Goal: Information Seeking & Learning: Understand process/instructions

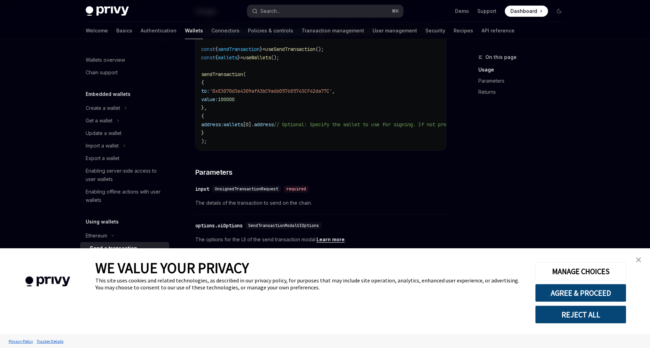
scroll to position [182, 0]
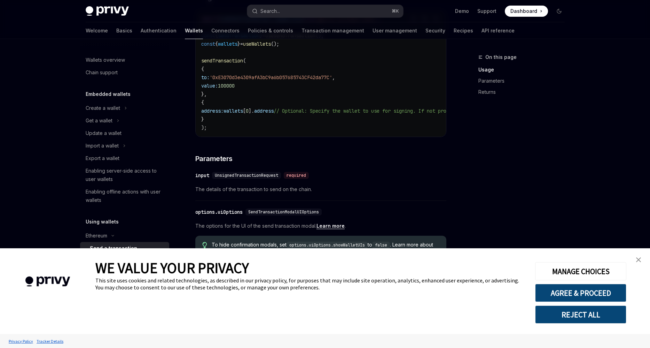
click at [451, 180] on div "On this page Usage Parameters Returns Ethereum Send a transaction OpenAI Open i…" at bounding box center [325, 208] width 490 height 702
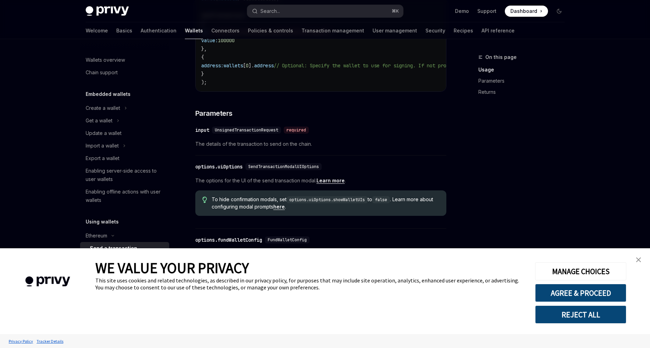
scroll to position [234, 0]
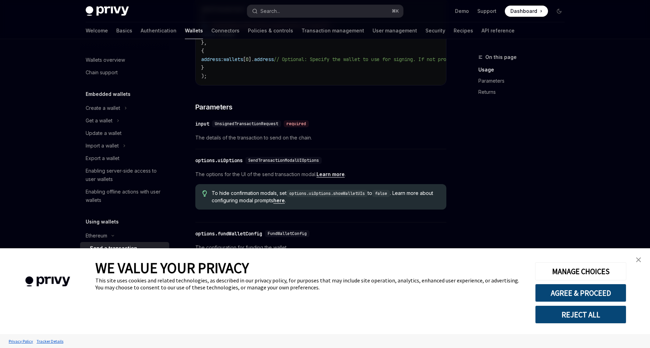
click at [314, 163] on span "SendTransactionModalUIOptions" at bounding box center [283, 160] width 71 height 6
click at [636, 257] on link "close banner" at bounding box center [639, 259] width 14 height 14
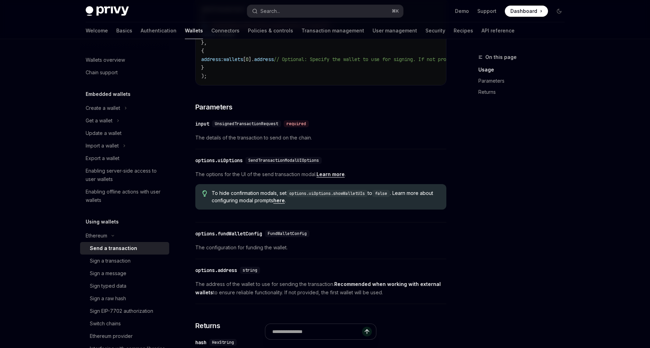
click at [349, 197] on code "options.uiOptions.showWalletUIs" at bounding box center [327, 193] width 81 height 7
click at [357, 209] on div "To hide confirmation modals, set options.uiOptions.showWalletUIs to false . Lea…" at bounding box center [320, 196] width 251 height 25
click at [272, 204] on span "To hide confirmation modals, set options.uiOptions.showWalletUIs to false . Lea…" at bounding box center [325, 196] width 227 height 14
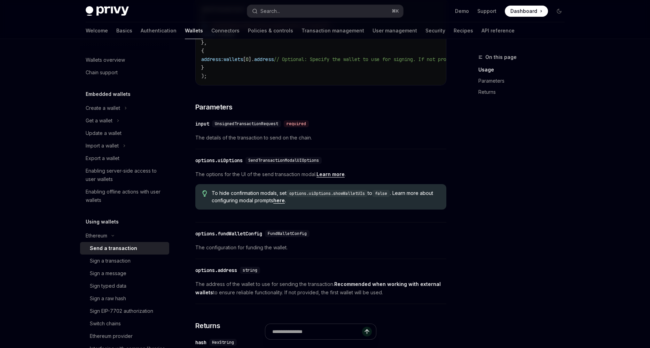
click at [324, 197] on code "options.uiOptions.showWalletUIs" at bounding box center [327, 193] width 81 height 7
click at [329, 197] on code "options.uiOptions.showWalletUIs" at bounding box center [327, 193] width 81 height 7
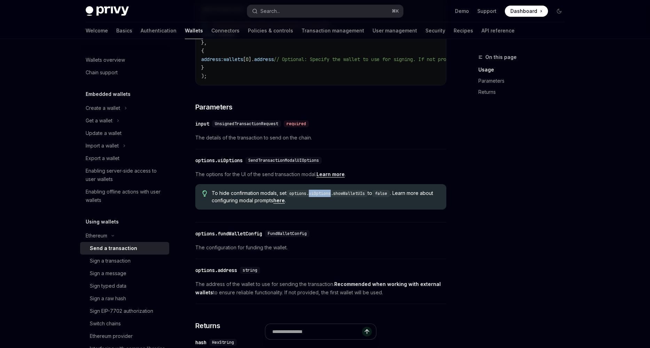
click at [329, 197] on code "options.uiOptions.showWalletUIs" at bounding box center [327, 193] width 81 height 7
click at [397, 128] on div "​ input UnsignedTransactionRequest required" at bounding box center [317, 123] width 244 height 8
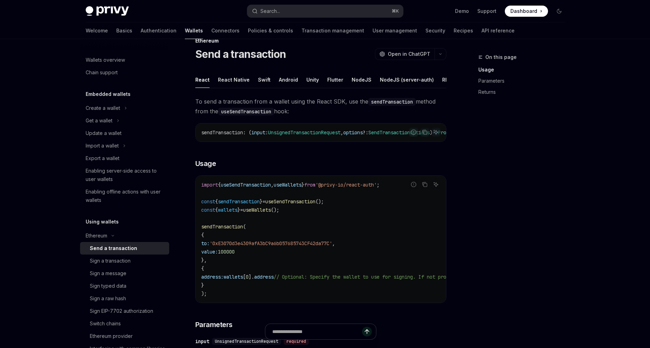
scroll to position [0, 0]
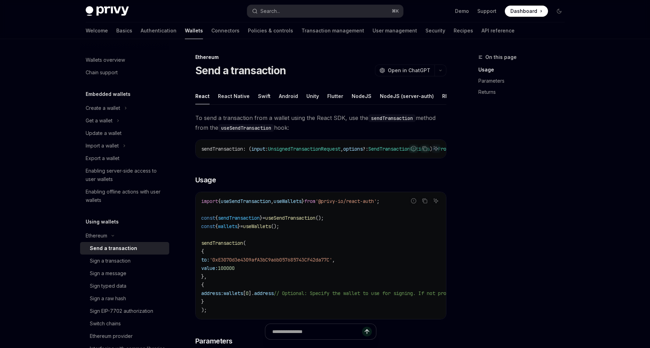
click at [257, 152] on span "input" at bounding box center [258, 149] width 14 height 6
click at [319, 152] on span "UnsignedTransactionRequest" at bounding box center [304, 149] width 72 height 6
click at [345, 244] on code "import { useSendTransaction , useWallets } from '@privy-io/react-auth' ; const …" at bounding box center [383, 255] width 365 height 117
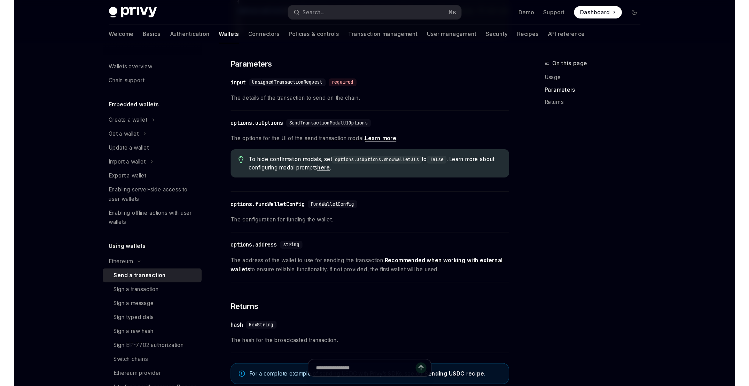
scroll to position [114, 0]
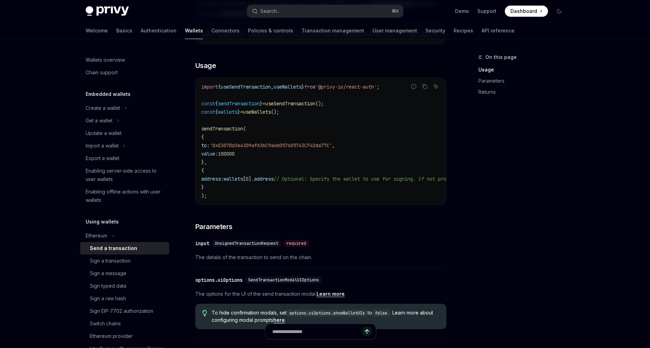
type textarea "*"
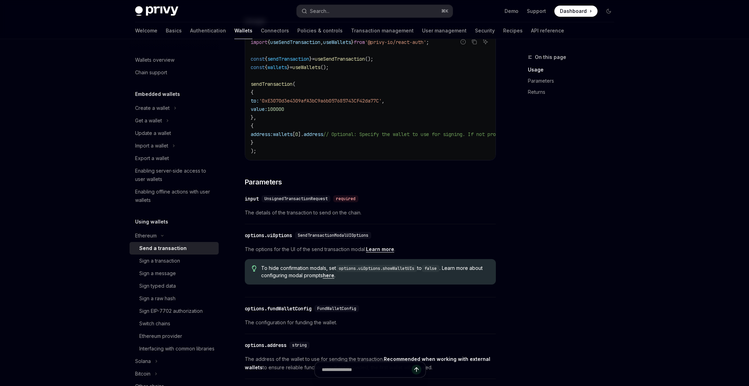
scroll to position [161, 0]
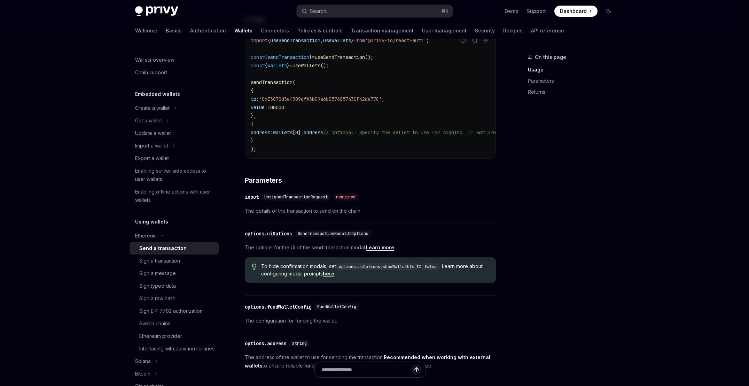
click at [396, 215] on span "The details of the transaction to send on the chain." at bounding box center [370, 211] width 251 height 8
click at [403, 270] on code "options.uiOptions.showWalletUIs" at bounding box center [376, 266] width 81 height 7
click at [402, 270] on code "options.uiOptions.showWalletUIs" at bounding box center [376, 266] width 81 height 7
click at [400, 293] on div "​ options.uiOptions SendTransactionModalUIOptions The options for the UI of the…" at bounding box center [370, 261] width 251 height 70
click at [371, 311] on div "​ options.fundWalletConfig FundWalletConfig" at bounding box center [367, 306] width 244 height 8
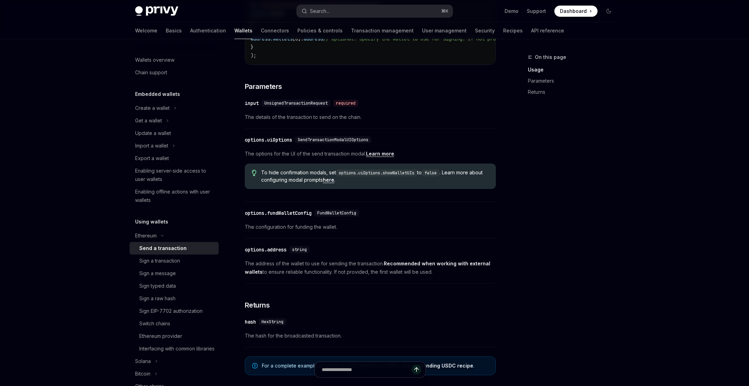
scroll to position [265, 0]
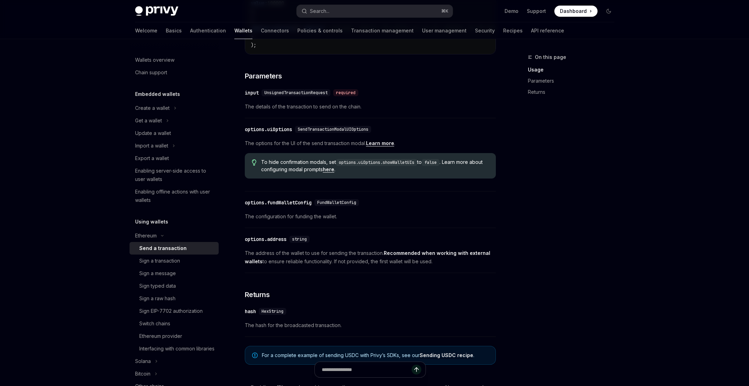
click at [451, 240] on div "To send a transaction from a wallet using the React SDK, use the sendTransactio…" at bounding box center [370, 94] width 251 height 492
